Goal: Information Seeking & Learning: Learn about a topic

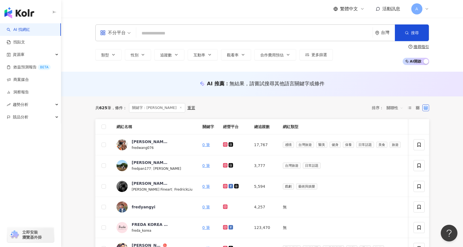
click at [171, 34] on input "search" at bounding box center [255, 33] width 232 height 11
drag, startPoint x: 63, startPoint y: 94, endPoint x: 85, endPoint y: 88, distance: 23.3
click at [63, 94] on div "AI 推薦 ： 無結果，請嘗試搜尋其他語言關鍵字或條件" at bounding box center [262, 84] width 402 height 25
click at [147, 32] on input "search" at bounding box center [255, 33] width 232 height 11
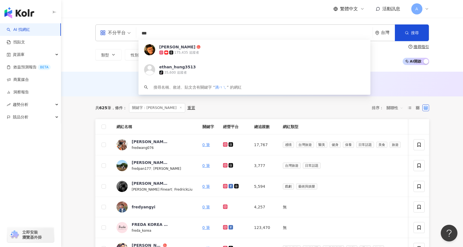
type input "**"
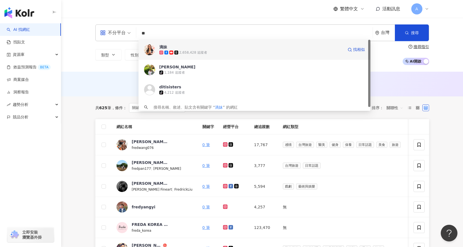
click at [182, 48] on span "滴妹" at bounding box center [251, 47] width 184 height 6
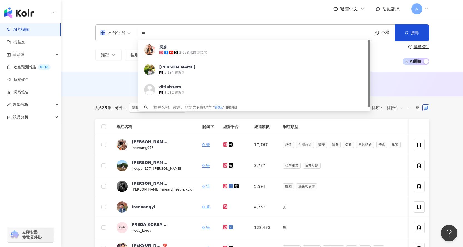
type input "**"
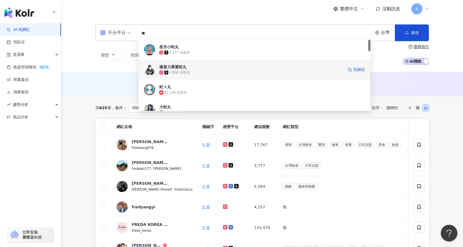
click at [220, 70] on div "2,096 追蹤者" at bounding box center [251, 73] width 184 height 6
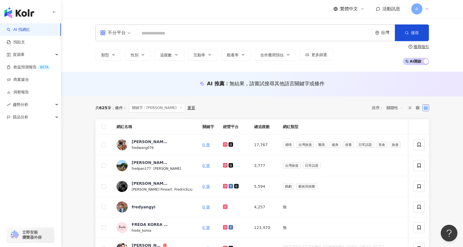
paste input "**********"
type input "**********"
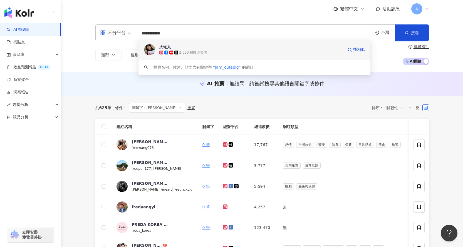
click at [205, 46] on span "大蛇丸" at bounding box center [251, 47] width 184 height 6
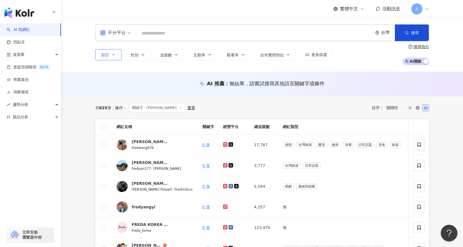
click at [117, 55] on button "類型" at bounding box center [108, 54] width 26 height 11
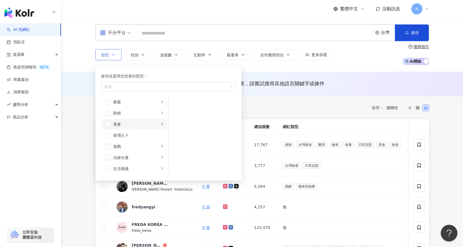
scroll to position [56, 0]
click at [115, 127] on div "美食" at bounding box center [136, 126] width 46 height 6
click at [108, 128] on span "button" at bounding box center [108, 127] width 6 height 6
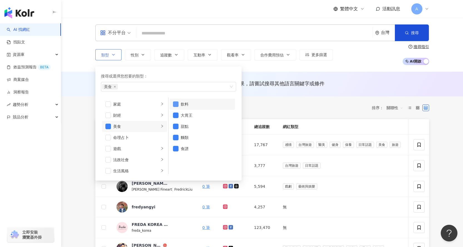
click at [177, 104] on span "button" at bounding box center [176, 105] width 6 height 6
click at [175, 138] on span "button" at bounding box center [176, 138] width 6 height 6
click at [174, 116] on span "button" at bounding box center [176, 116] width 6 height 6
click at [176, 127] on span "button" at bounding box center [176, 127] width 6 height 6
click at [175, 150] on span "button" at bounding box center [176, 149] width 6 height 6
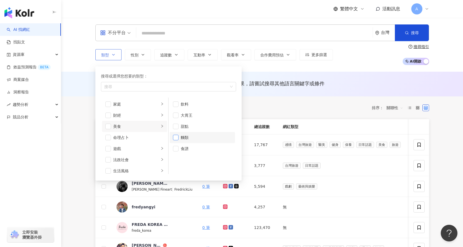
click at [176, 140] on span "button" at bounding box center [176, 138] width 6 height 6
click at [176, 148] on span "button" at bounding box center [176, 149] width 6 height 6
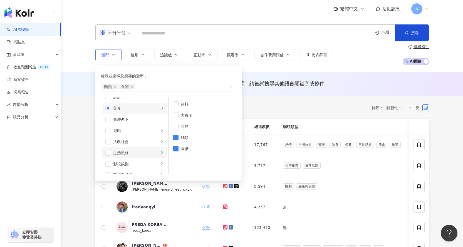
scroll to position [83, 0]
click at [112, 142] on li "生活風格" at bounding box center [134, 143] width 65 height 11
click at [110, 142] on span "button" at bounding box center [108, 143] width 6 height 6
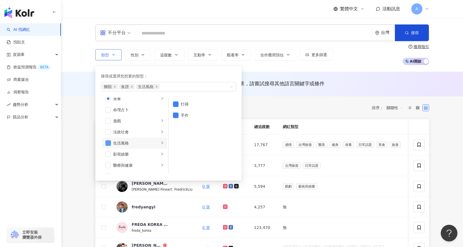
click at [110, 142] on span "button" at bounding box center [108, 143] width 6 height 6
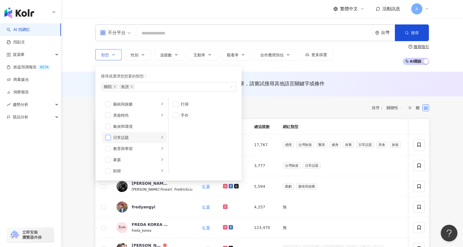
click at [108, 137] on span "button" at bounding box center [108, 138] width 6 height 6
click at [155, 137] on li "日常話題" at bounding box center [134, 137] width 65 height 11
click at [110, 139] on span "button" at bounding box center [108, 138] width 6 height 6
click at [112, 106] on li "藝術與娛樂" at bounding box center [134, 104] width 65 height 11
click at [126, 116] on div "美妝時尚" at bounding box center [136, 115] width 46 height 6
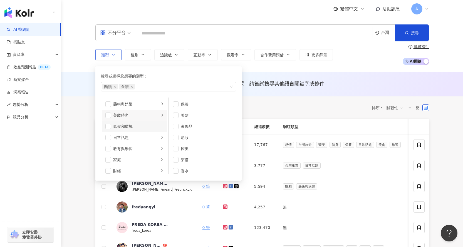
click at [128, 127] on div "氣候和環境" at bounding box center [138, 126] width 51 height 6
click at [134, 138] on div "日常話題" at bounding box center [136, 138] width 46 height 6
click at [108, 125] on span "button" at bounding box center [108, 127] width 6 height 6
click at [137, 124] on li "遊戲" at bounding box center [134, 120] width 65 height 11
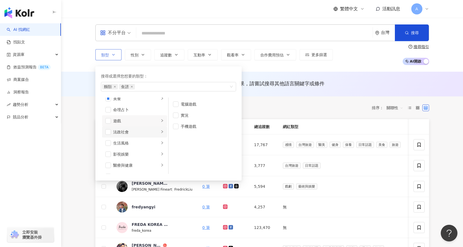
click at [140, 134] on div "法政社會" at bounding box center [136, 132] width 46 height 6
click at [140, 141] on div "生活風格" at bounding box center [136, 143] width 46 height 6
click at [141, 152] on div "影視娛樂" at bounding box center [136, 154] width 46 height 6
click at [144, 102] on li "影視娛樂" at bounding box center [134, 98] width 65 height 11
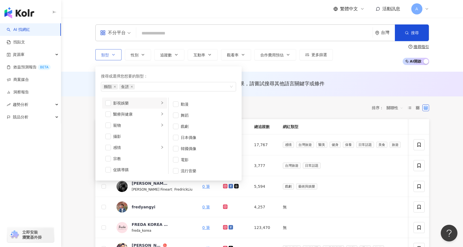
click at [125, 104] on div "影視娛樂" at bounding box center [136, 103] width 46 height 6
click at [128, 115] on div "醫療與健康" at bounding box center [136, 114] width 46 height 6
click at [127, 128] on div "寵物" at bounding box center [136, 125] width 46 height 6
click at [125, 137] on div "攝影" at bounding box center [138, 136] width 51 height 6
click at [135, 149] on div "感情" at bounding box center [136, 148] width 46 height 6
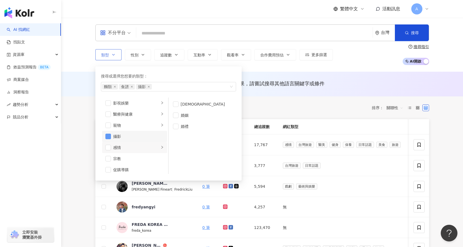
click at [111, 137] on span "button" at bounding box center [108, 137] width 6 height 6
click at [160, 135] on div "button" at bounding box center [161, 137] width 3 height 5
click at [149, 172] on div "生活風格" at bounding box center [136, 171] width 46 height 6
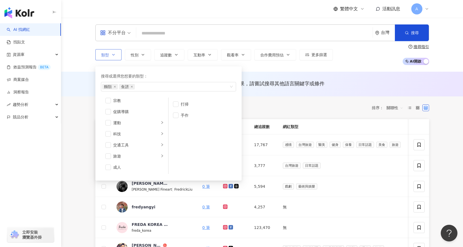
scroll to position [0, 0]
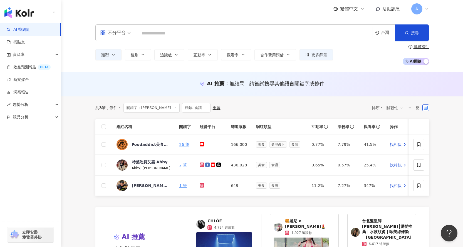
click at [164, 34] on input "search" at bounding box center [255, 33] width 232 height 11
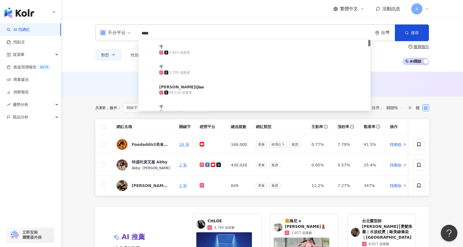
type input "****"
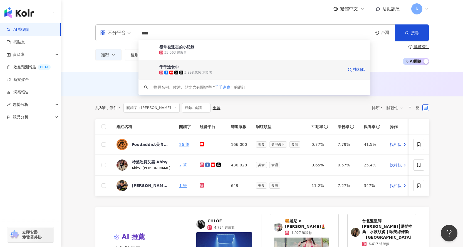
click at [196, 67] on span "千千進食中" at bounding box center [251, 67] width 184 height 6
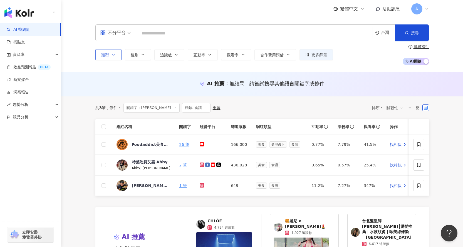
click at [116, 53] on button "類型" at bounding box center [108, 54] width 26 height 11
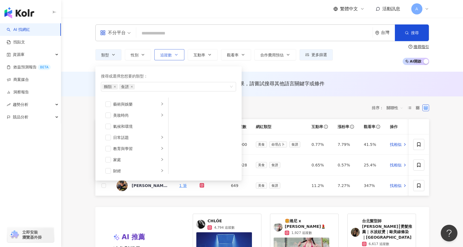
click at [172, 55] on button "追蹤數" at bounding box center [169, 54] width 30 height 11
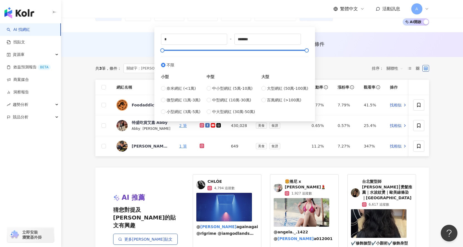
scroll to position [28, 0]
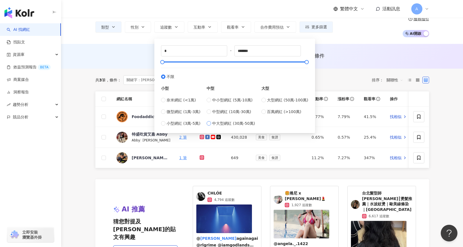
click at [243, 126] on div "* - ******* 不限 小型 奈米網紅 (<1萬) 微型網紅 (1萬-3萬) 小型網紅 (3萬-5萬) 中型 中小型網紅 (5萬-10萬) 中型網紅 (…" at bounding box center [235, 86] width 154 height 88
click at [217, 123] on span "中大型網紅 (30萬-50萬)" at bounding box center [233, 123] width 43 height 6
type input "******"
type input "*******"
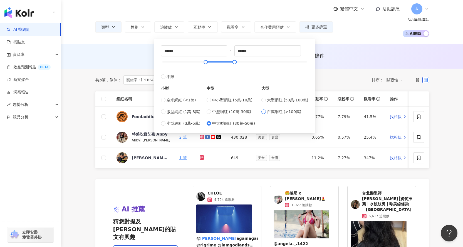
type input "*********"
click at [220, 118] on div "中小型網紅 (5萬-10萬) 中型網紅 (10萬-30萬) 中大型網紅 (30萬-50萬)" at bounding box center [231, 111] width 48 height 29
click at [221, 123] on span "中大型網紅 (30萬-50萬)" at bounding box center [233, 123] width 43 height 6
type input "******"
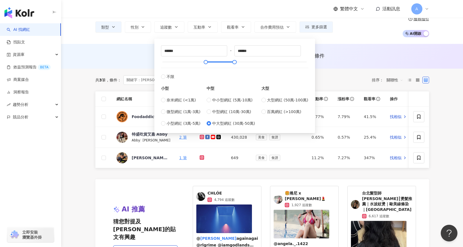
click at [360, 49] on div "AI 推薦 ： 無結果，請嘗試搜尋其他語言關鍵字或條件" at bounding box center [262, 56] width 402 height 25
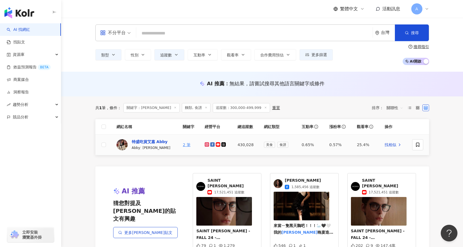
click at [146, 141] on div "特盛吃貨艾嘉 Abby" at bounding box center [150, 142] width 36 height 6
click at [113, 56] on icon "button" at bounding box center [113, 55] width 4 height 4
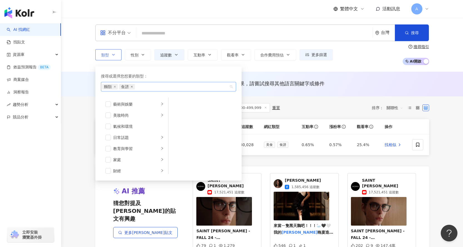
click at [132, 86] on icon "close" at bounding box center [132, 87] width 2 height 2
click at [114, 88] on icon "close" at bounding box center [115, 87] width 2 height 2
click at [107, 124] on span "button" at bounding box center [108, 127] width 6 height 6
click at [358, 74] on div "AI 推薦 ： 無結果，請嘗試搜尋其他語言關鍵字或條件" at bounding box center [262, 84] width 402 height 25
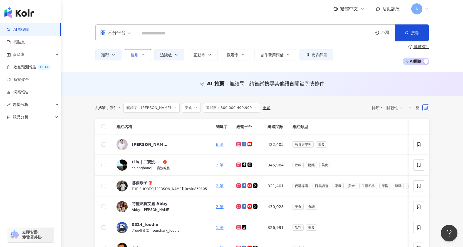
click at [139, 56] on button "性別" at bounding box center [138, 54] width 26 height 11
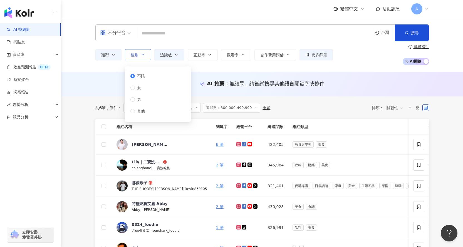
click at [139, 56] on button "性別" at bounding box center [138, 54] width 26 height 11
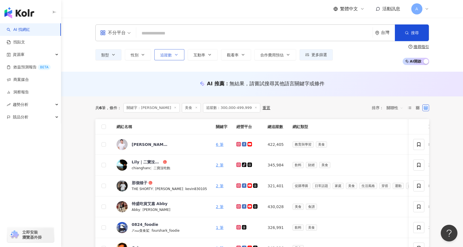
click at [177, 55] on icon "button" at bounding box center [176, 55] width 4 height 4
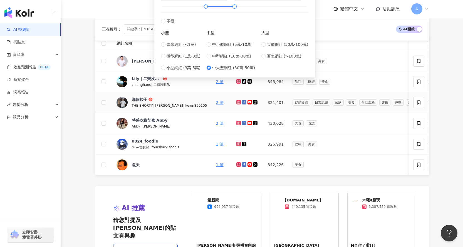
scroll to position [28, 0]
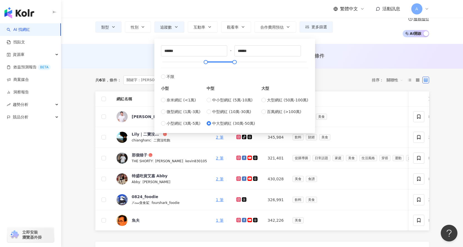
click at [128, 54] on div "AI 推薦 ： 無結果，請嘗試搜尋其他語言關鍵字或條件" at bounding box center [262, 55] width 334 height 7
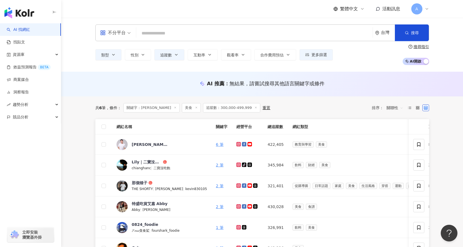
click at [131, 33] on div "不分平台" at bounding box center [115, 33] width 37 height 16
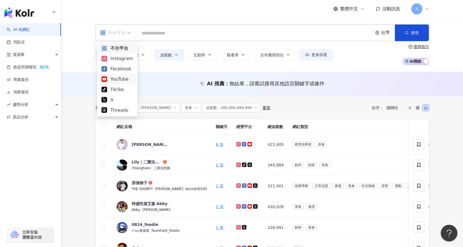
click at [127, 77] on div "YouTube" at bounding box center [117, 79] width 31 height 7
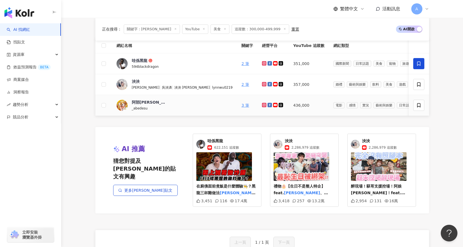
scroll to position [83, 0]
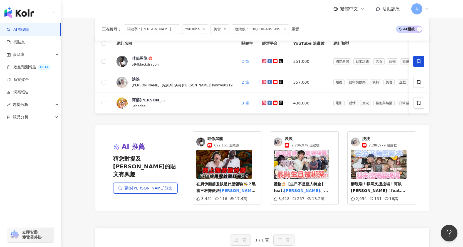
click at [212, 142] on span "哇係黑龍" at bounding box center [222, 139] width 31 height 6
click at [313, 189] on span "禮物🎂【生日不是整人特企】feat.​" at bounding box center [299, 187] width 51 height 11
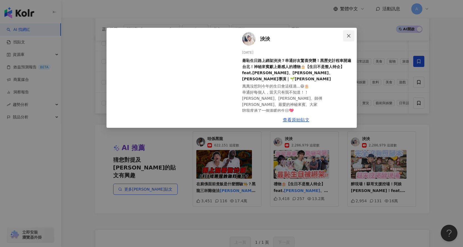
click at [351, 34] on span "Close" at bounding box center [348, 36] width 11 height 4
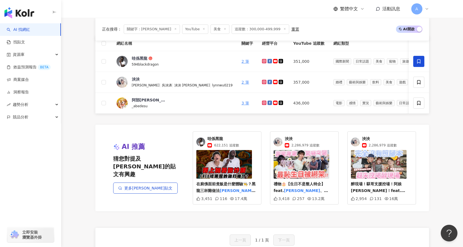
click at [289, 142] on span "泱泱" at bounding box center [302, 139] width 35 height 6
click at [450, 192] on main "YouTube 台灣 搜尋 09e73926-bf20-4c32-a81f-7752dfb3786a 很常被遺忘的小紀錄 35,063 追蹤者 千千進食中 3…" at bounding box center [262, 142] width 402 height 417
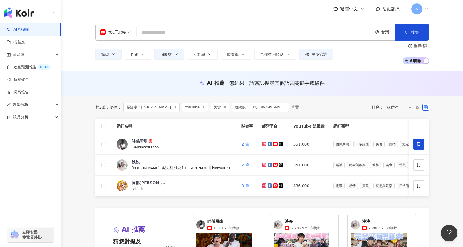
scroll to position [0, 0]
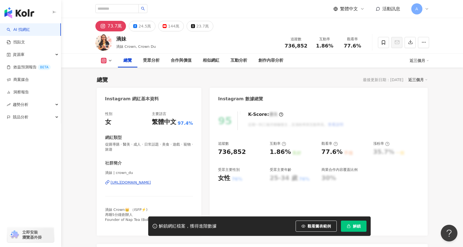
click at [421, 168] on div "95 K-Score : 優良 近期一到三個月積極發文，且漲粉率與互動率高。 查看說明 追蹤數 736,852 互動率 1.86% 良好 觀看率 77.6% …" at bounding box center [319, 171] width 218 height 130
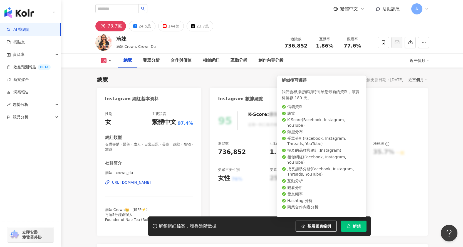
click at [352, 227] on button "解鎖" at bounding box center [354, 226] width 26 height 11
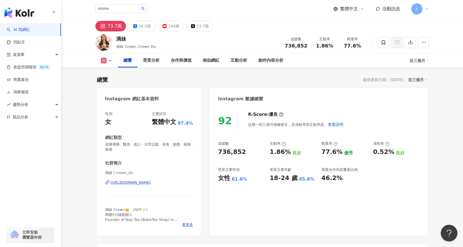
click at [426, 193] on div "92 K-Score : 優良 近期一到三個月積極發文，且漲粉率與互動率高。 查看說明 追蹤數 736,852 互動率 1.86% 良好 觀看率 77.6% …" at bounding box center [319, 171] width 218 height 130
click at [453, 53] on div "滴妹 滴妹 [PERSON_NAME], Crown Du 追蹤數 736,852 互動率 1.86% 觀看率 77.6%" at bounding box center [262, 42] width 402 height 22
click at [414, 43] on button "button" at bounding box center [410, 42] width 11 height 11
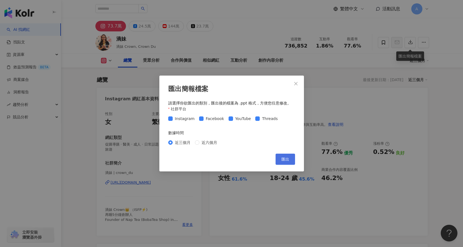
click at [283, 161] on span "匯出" at bounding box center [285, 159] width 8 height 4
click at [295, 82] on icon "close" at bounding box center [296, 83] width 4 height 4
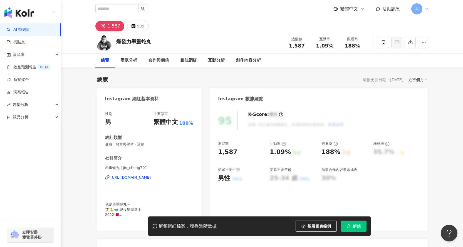
click at [113, 27] on div "1,587" at bounding box center [114, 26] width 13 height 8
click at [137, 179] on div "https://www.instagram.com/jin_cheng701/" at bounding box center [131, 177] width 40 height 5
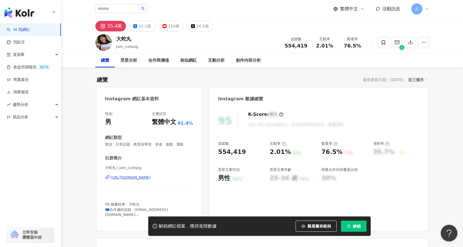
click at [357, 227] on span "解鎖" at bounding box center [357, 226] width 8 height 4
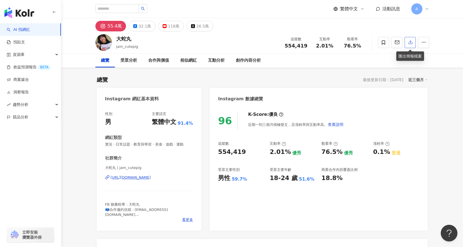
click at [411, 43] on icon "button" at bounding box center [410, 41] width 5 height 5
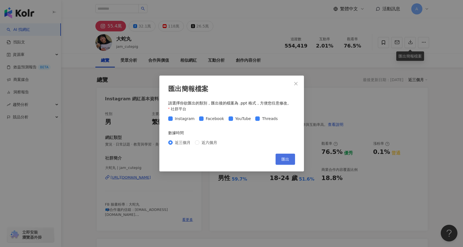
click at [286, 156] on button "匯出" at bounding box center [285, 159] width 19 height 11
click at [297, 84] on icon "close" at bounding box center [296, 83] width 4 height 4
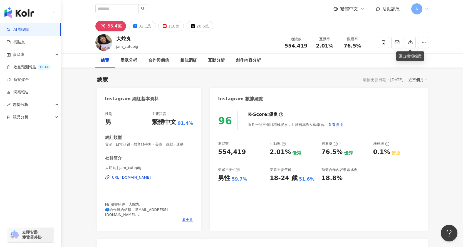
click at [403, 217] on div "96 K-Score : 優良 近期一到三個月積極發文，且漲粉率與互動率高。 查看說明 追蹤數 554,419 互動率 2.01% 優秀 觀看率 76.5% …" at bounding box center [319, 168] width 218 height 125
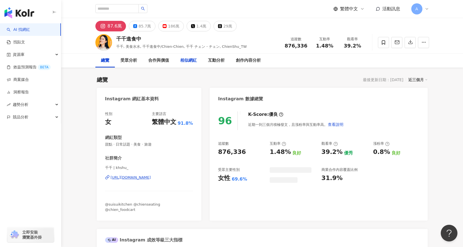
click at [182, 66] on div "相似網紅" at bounding box center [189, 61] width 28 height 14
click at [187, 60] on div "相似網紅" at bounding box center [188, 60] width 17 height 7
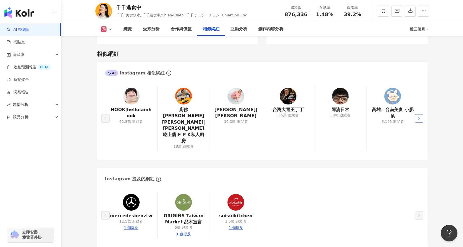
click at [420, 114] on button "button" at bounding box center [419, 118] width 8 height 8
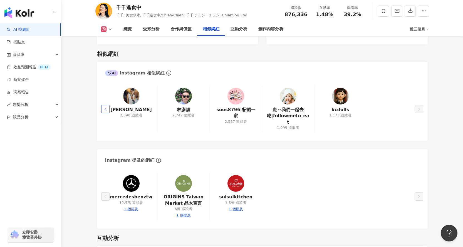
click at [106, 108] on icon "left" at bounding box center [105, 109] width 2 height 3
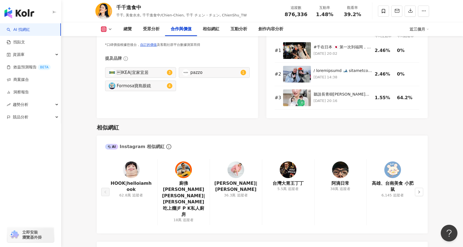
scroll to position [790, 0]
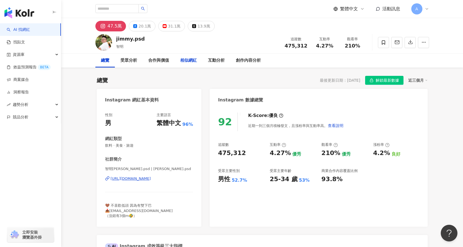
click at [179, 60] on div "相似網紅" at bounding box center [189, 61] width 28 height 14
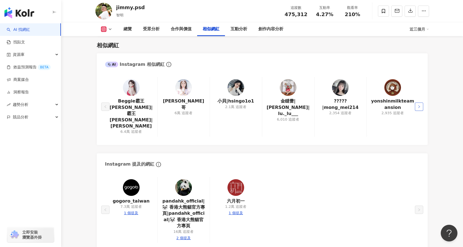
click at [417, 105] on icon "right" at bounding box center [418, 106] width 3 height 3
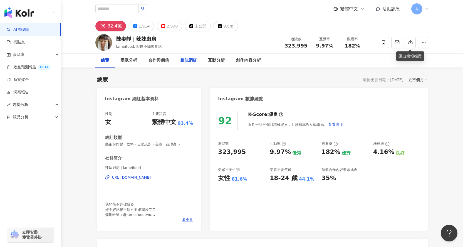
click at [188, 61] on div "相似網紅" at bounding box center [188, 60] width 17 height 7
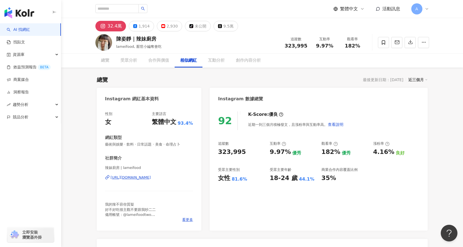
scroll to position [911, 0]
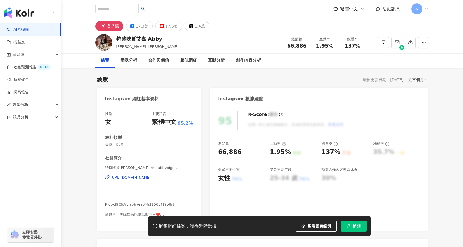
click at [151, 177] on div "https://www.instagram.com/abbybigeat/" at bounding box center [131, 177] width 40 height 5
click at [358, 229] on span "解鎖" at bounding box center [357, 226] width 8 height 4
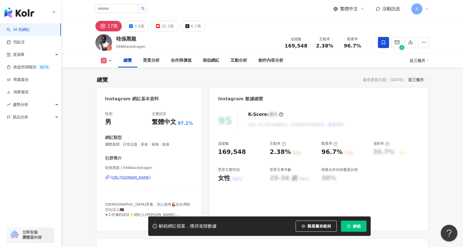
click at [356, 220] on div "解鎖網紅檔案，獲得進階數據 觀看圖表範例 解鎖" at bounding box center [259, 226] width 222 height 19
click at [360, 227] on span "解鎖" at bounding box center [357, 226] width 8 height 4
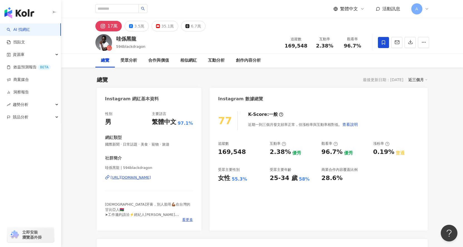
click at [426, 193] on div "77 K-Score : 一般 近期一到三個月發文頻率正常，但漲粉率與互動率相對低。 查看說明 追蹤數 169,548 互動率 2.38% 優秀 觀看率 96…" at bounding box center [319, 168] width 218 height 125
click at [409, 43] on icon "button" at bounding box center [410, 41] width 5 height 5
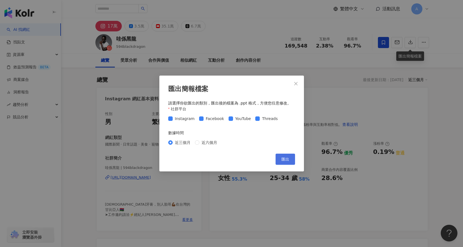
click at [288, 163] on button "匯出" at bounding box center [285, 159] width 19 height 11
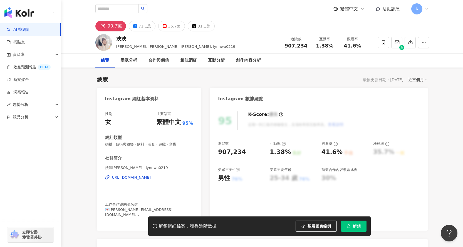
click at [351, 227] on button "解鎖" at bounding box center [354, 226] width 26 height 11
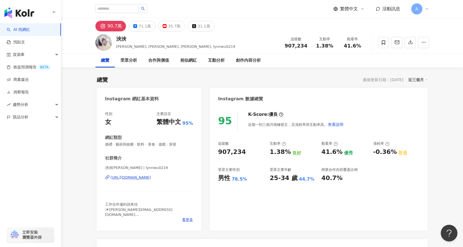
click at [138, 177] on div "[URL][DOMAIN_NAME]" at bounding box center [131, 177] width 40 height 5
click at [411, 42] on icon "button" at bounding box center [410, 41] width 5 height 5
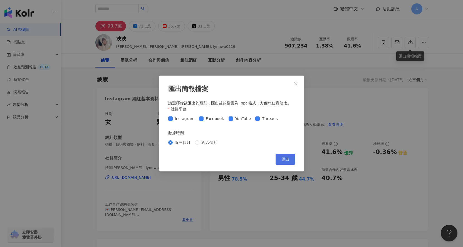
click at [282, 161] on span "匯出" at bounding box center [285, 159] width 8 height 4
